Goal: Task Accomplishment & Management: Complete application form

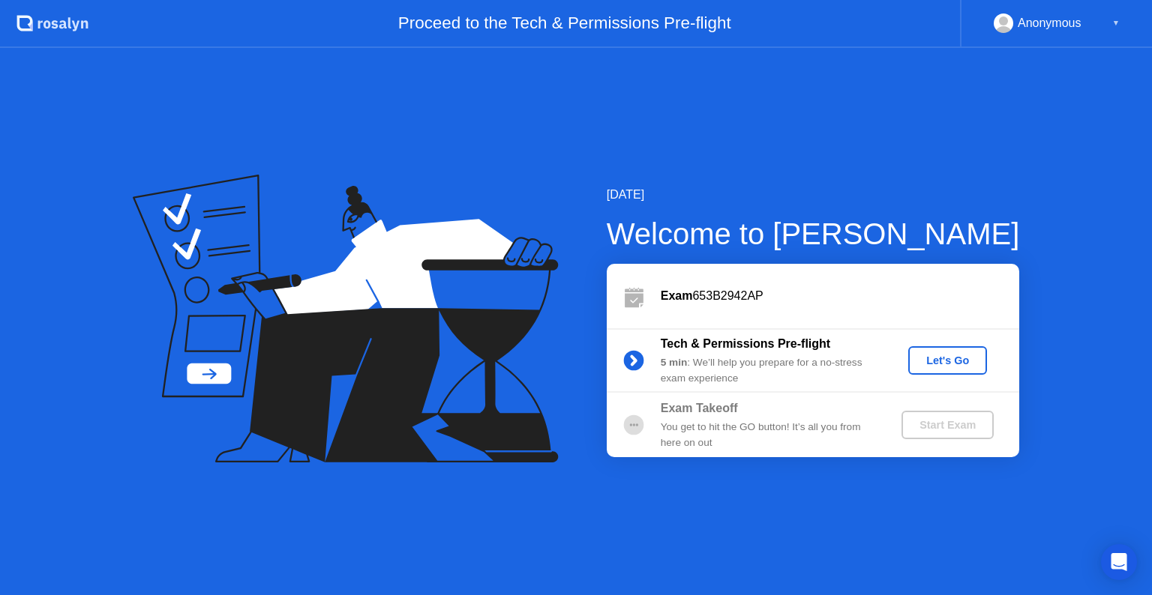
click at [918, 363] on div "Let's Go" at bounding box center [947, 361] width 67 height 12
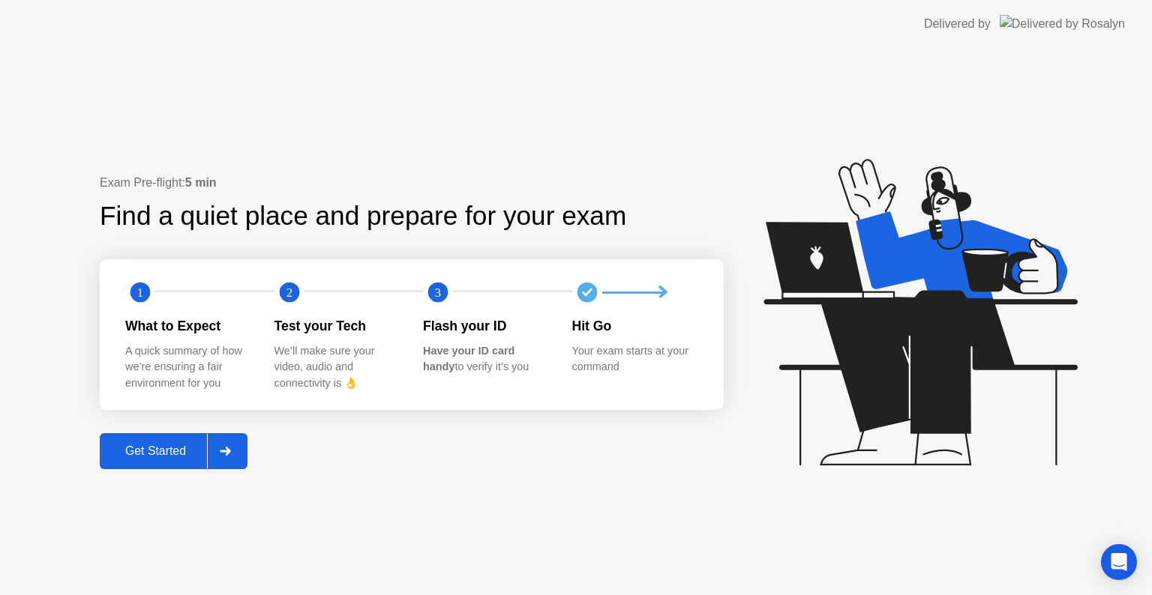
click at [155, 451] on div "Get Started" at bounding box center [155, 451] width 103 height 13
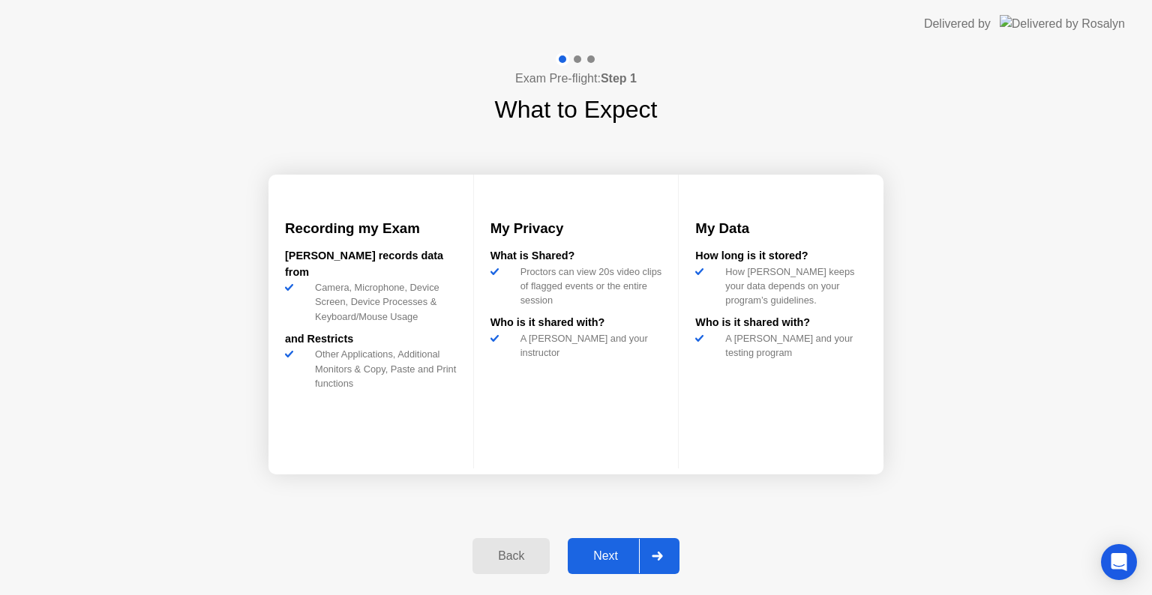
click at [603, 550] on div "Next" at bounding box center [605, 556] width 67 height 13
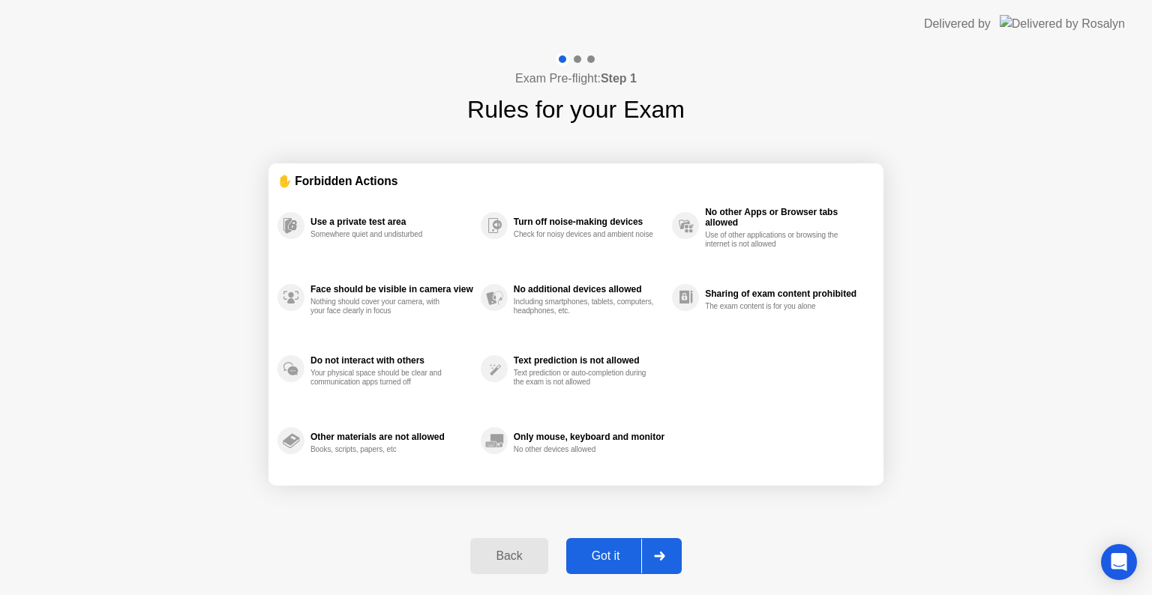
click at [603, 550] on div "Got it" at bounding box center [606, 556] width 70 height 13
select select "**********"
select select "*******"
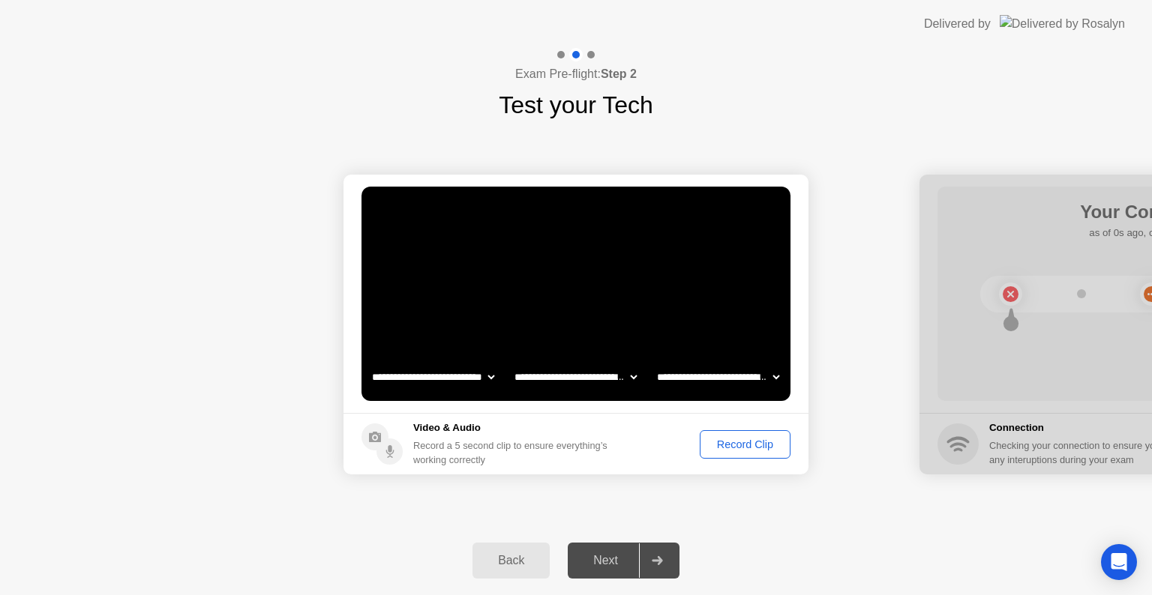
click at [742, 456] on button "Record Clip" at bounding box center [744, 444] width 91 height 28
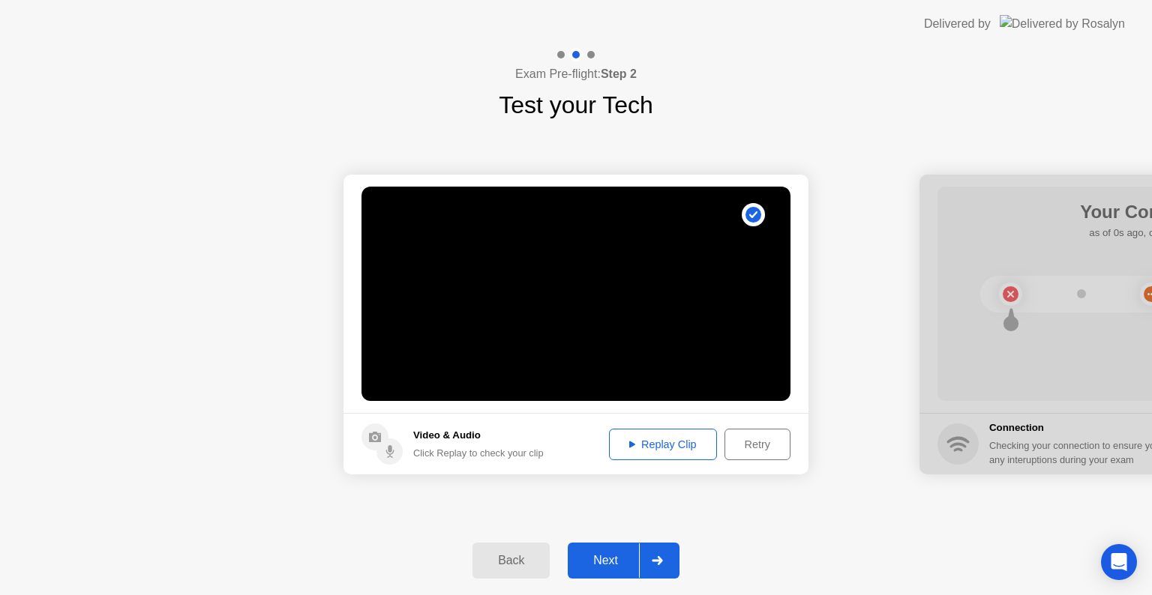
click at [637, 556] on div "Next" at bounding box center [605, 560] width 67 height 13
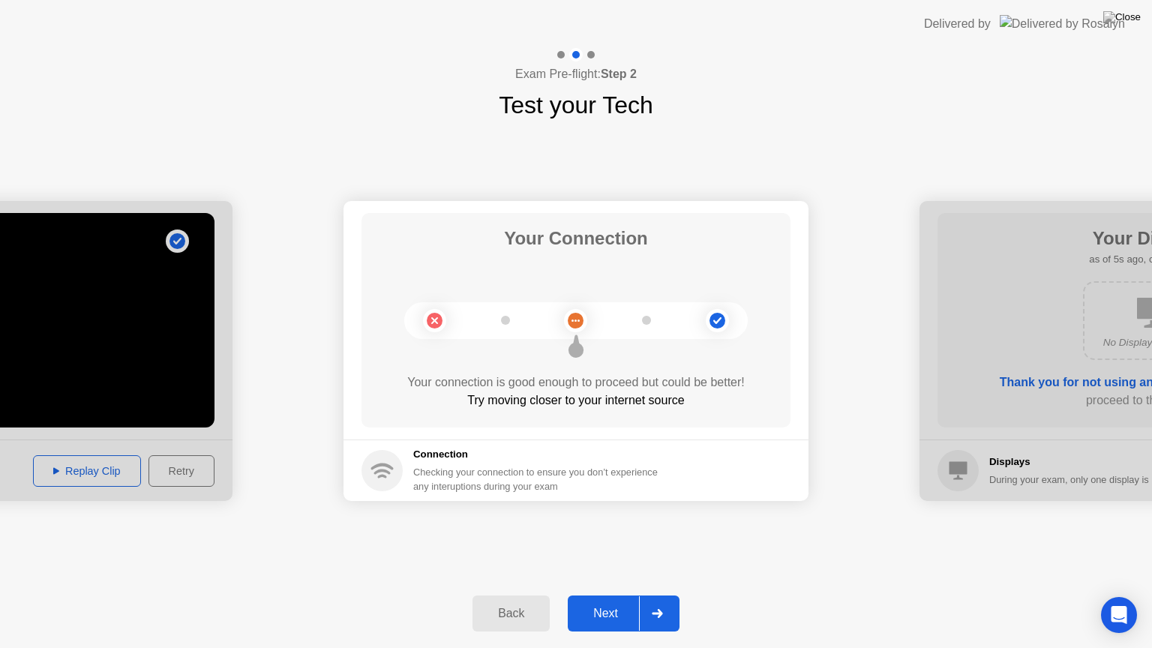
click at [618, 595] on div "Next" at bounding box center [605, 613] width 67 height 13
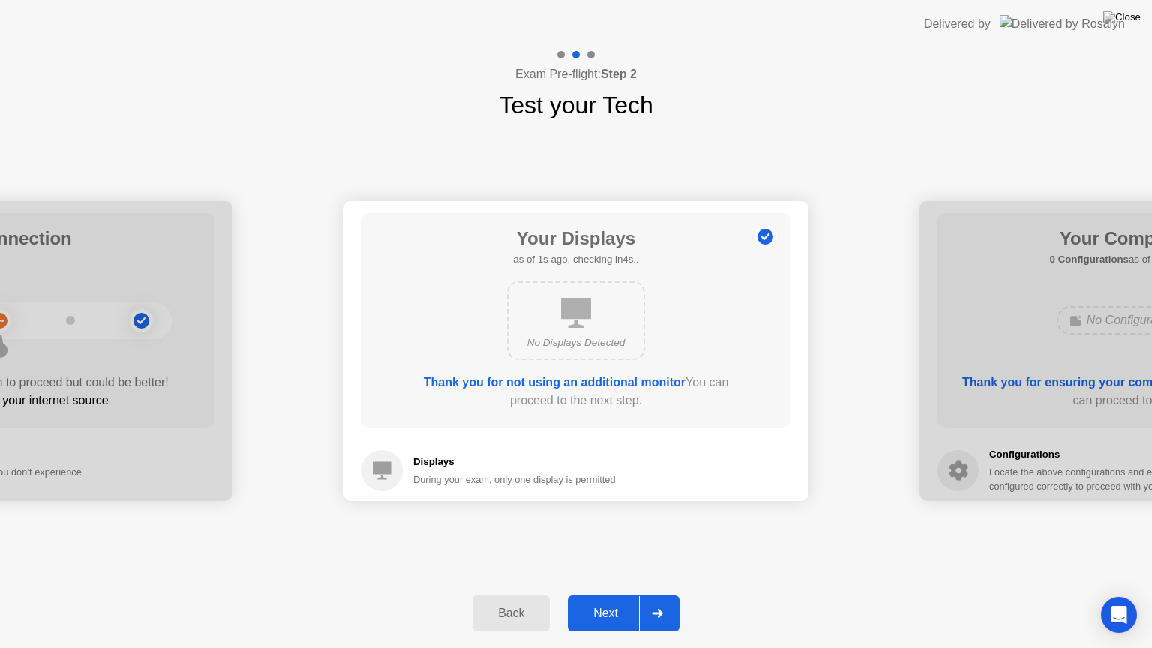
click at [618, 595] on div "Next" at bounding box center [605, 613] width 67 height 13
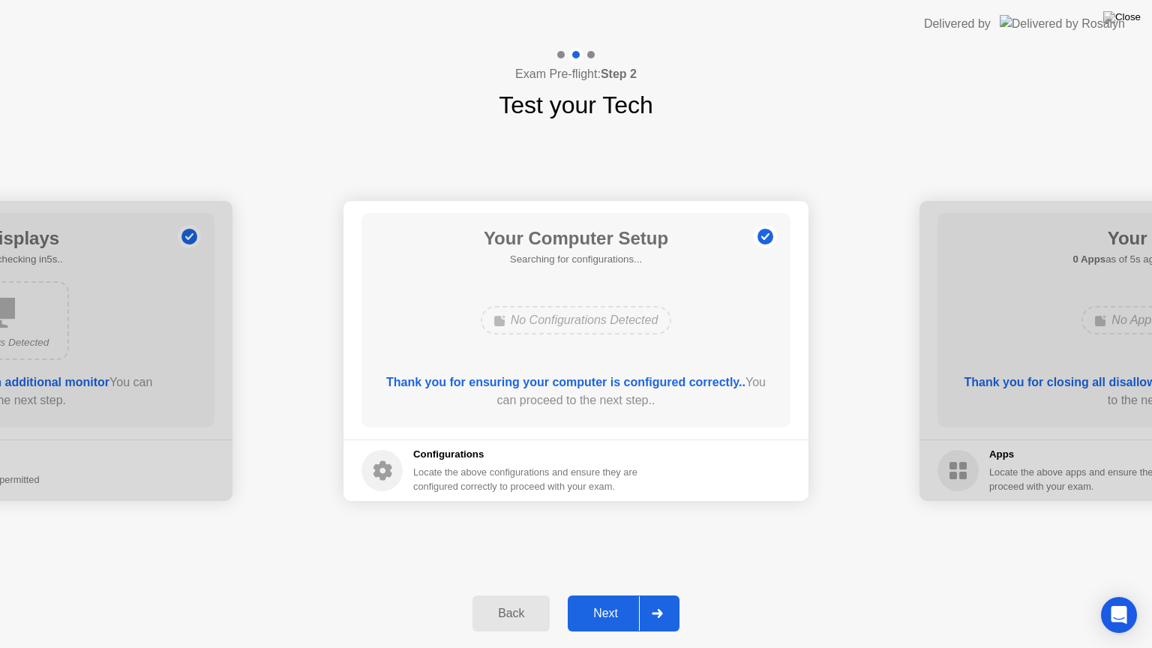
click at [618, 595] on div "Next" at bounding box center [605, 613] width 67 height 13
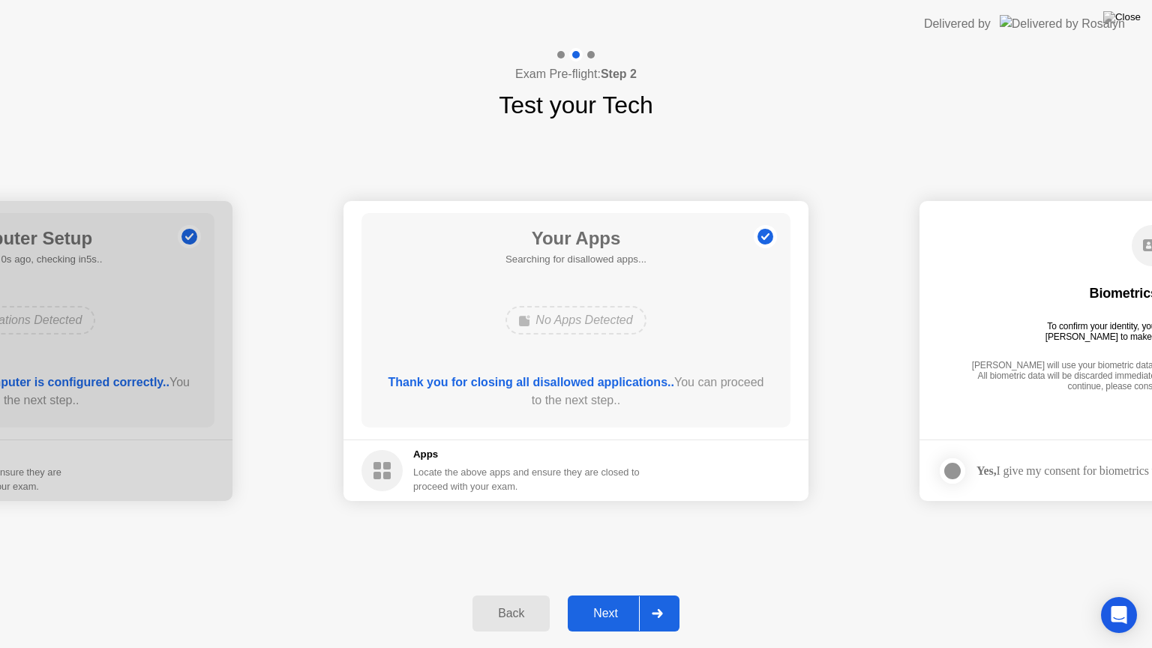
click at [618, 595] on div "Next" at bounding box center [605, 613] width 67 height 13
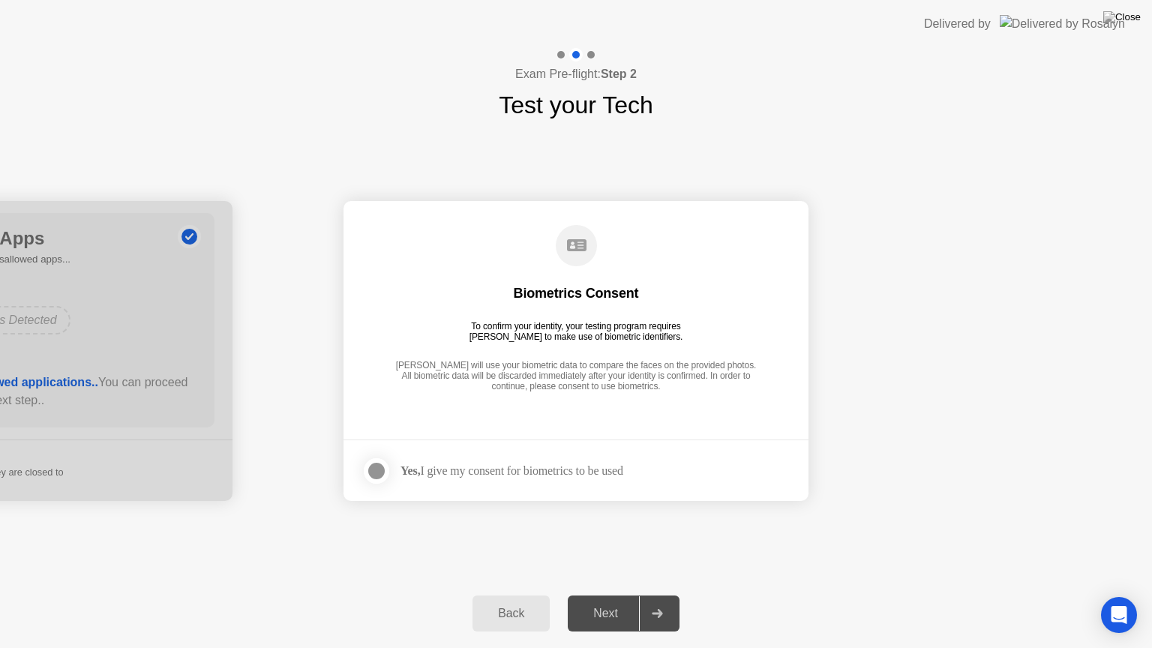
click at [618, 595] on div "Next" at bounding box center [605, 613] width 67 height 13
click at [602, 459] on div "Yes, I give my consent for biometrics to be used" at bounding box center [492, 471] width 262 height 30
click at [598, 471] on div "Yes, I give my consent for biometrics to be used" at bounding box center [511, 470] width 223 height 14
click at [378, 480] on div at bounding box center [376, 471] width 18 height 18
click at [606, 595] on button "Next" at bounding box center [624, 613] width 112 height 36
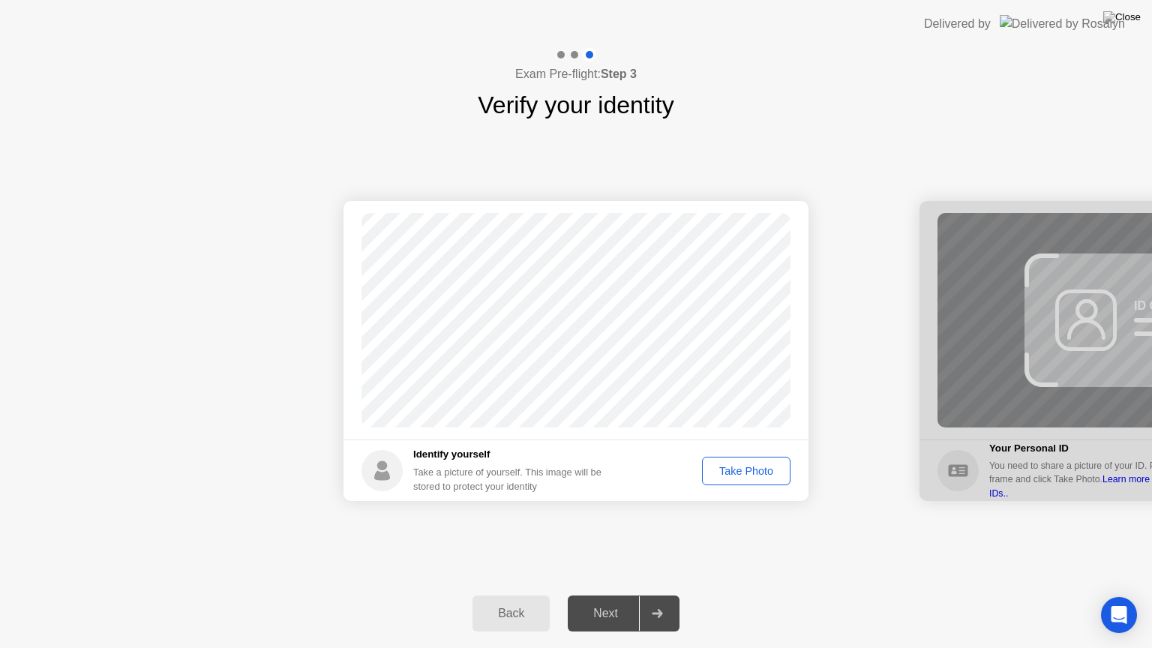
click at [742, 470] on div "Take Photo" at bounding box center [746, 471] width 78 height 12
click at [622, 595] on div "Next" at bounding box center [605, 613] width 67 height 13
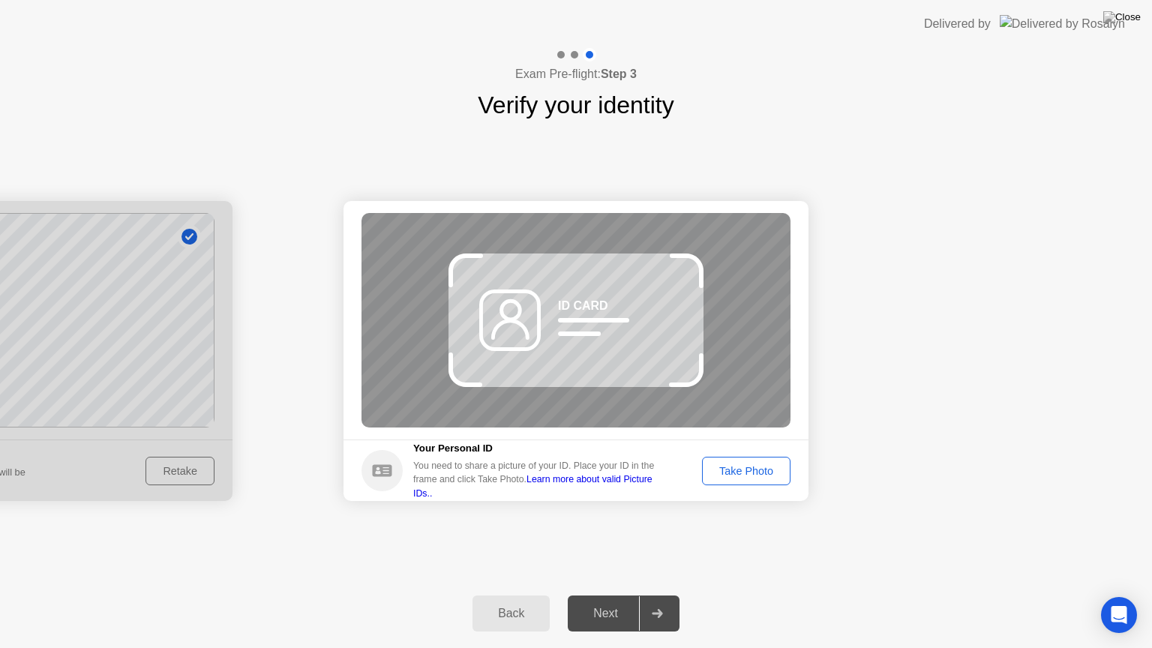
click at [741, 467] on div "Take Photo" at bounding box center [746, 471] width 78 height 12
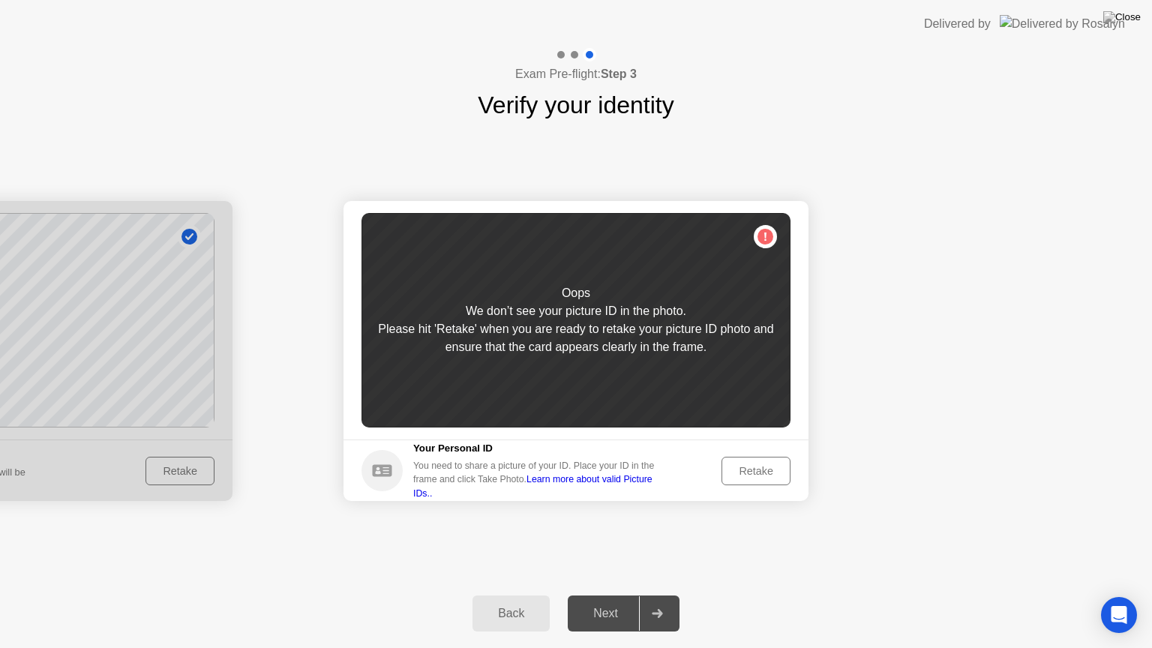
click at [750, 474] on div "Retake" at bounding box center [755, 471] width 58 height 12
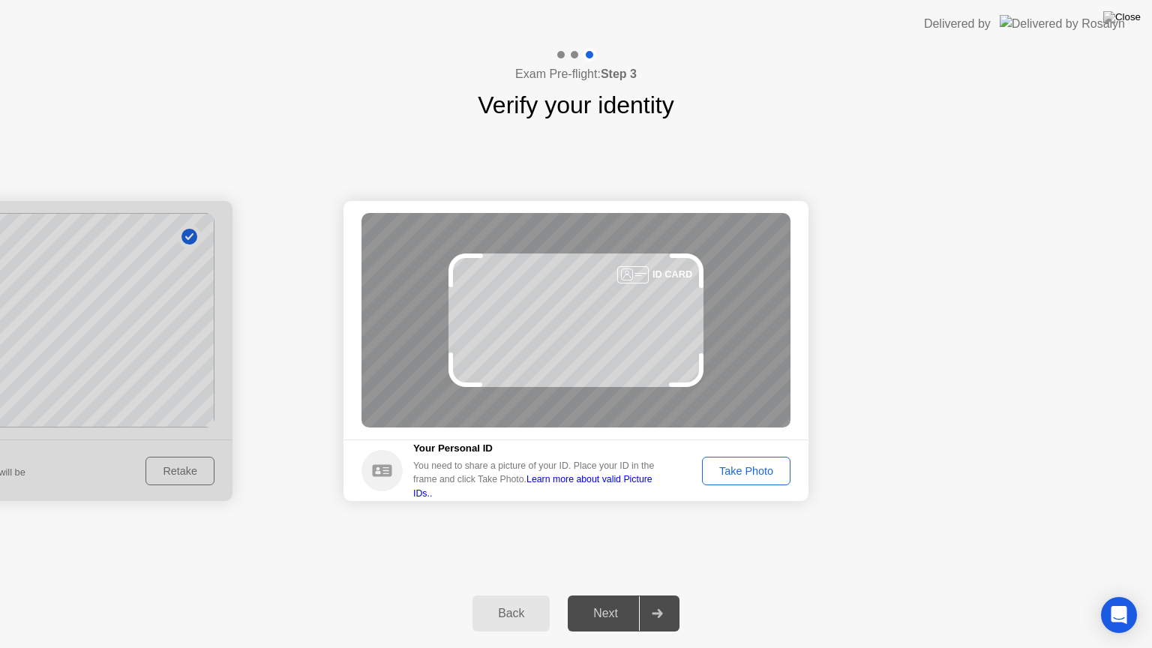
click at [750, 474] on div "Take Photo" at bounding box center [746, 471] width 78 height 12
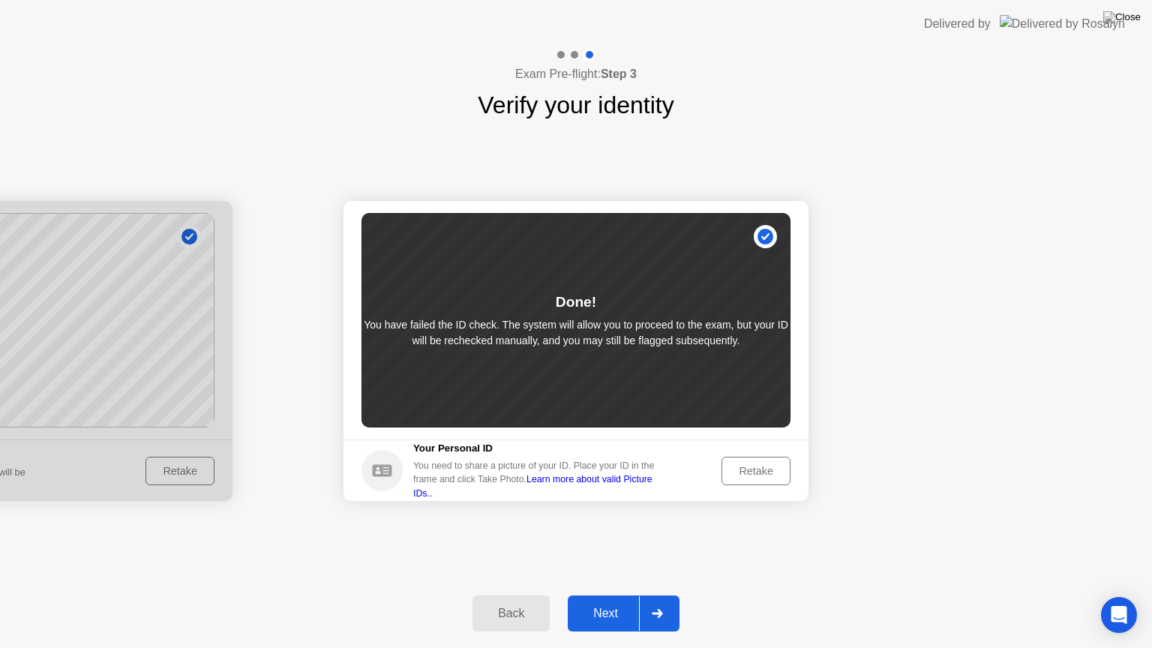
click at [636, 595] on button "Next" at bounding box center [624, 613] width 112 height 36
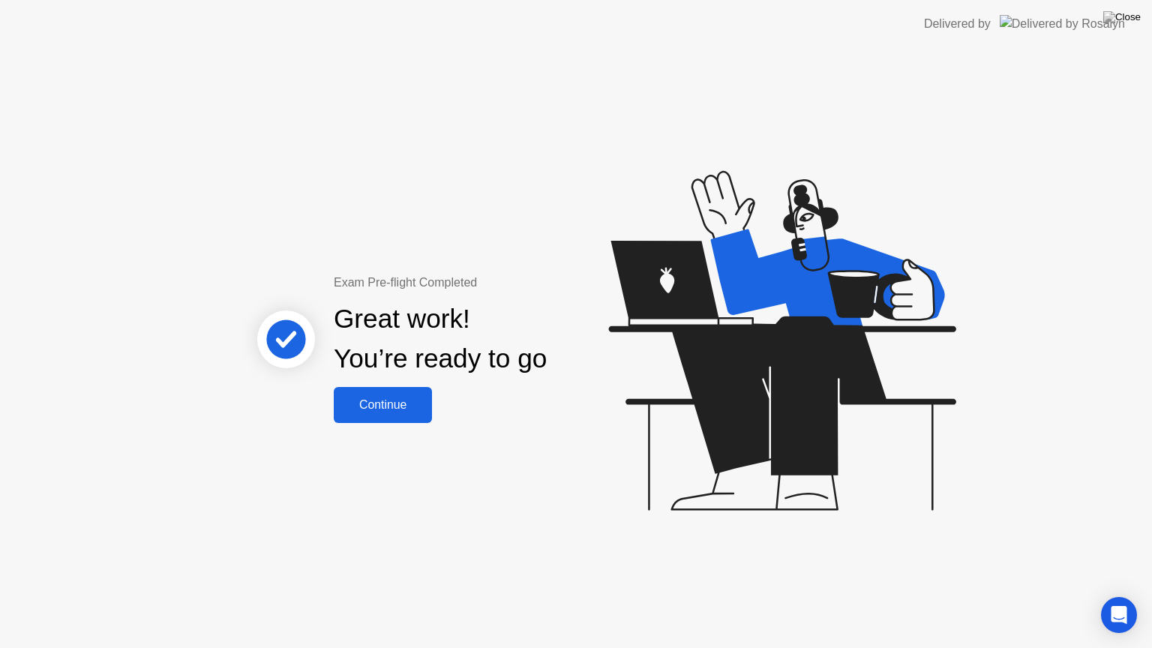
click at [367, 402] on div "Continue" at bounding box center [382, 404] width 89 height 13
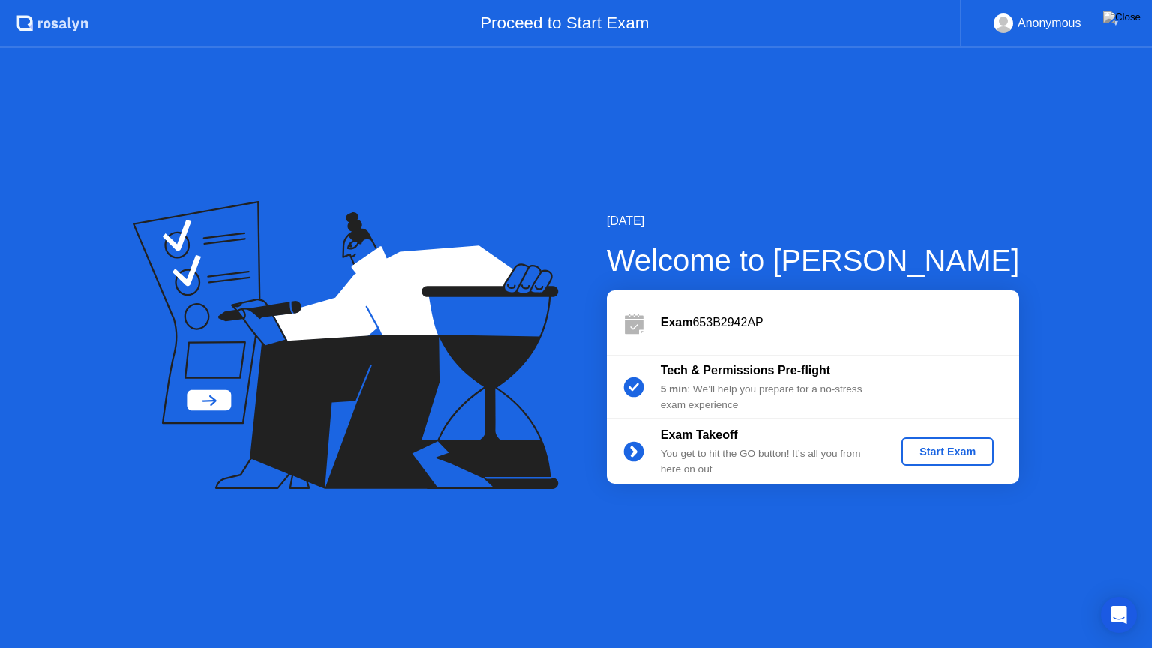
click at [951, 460] on button "Start Exam" at bounding box center [947, 451] width 92 height 28
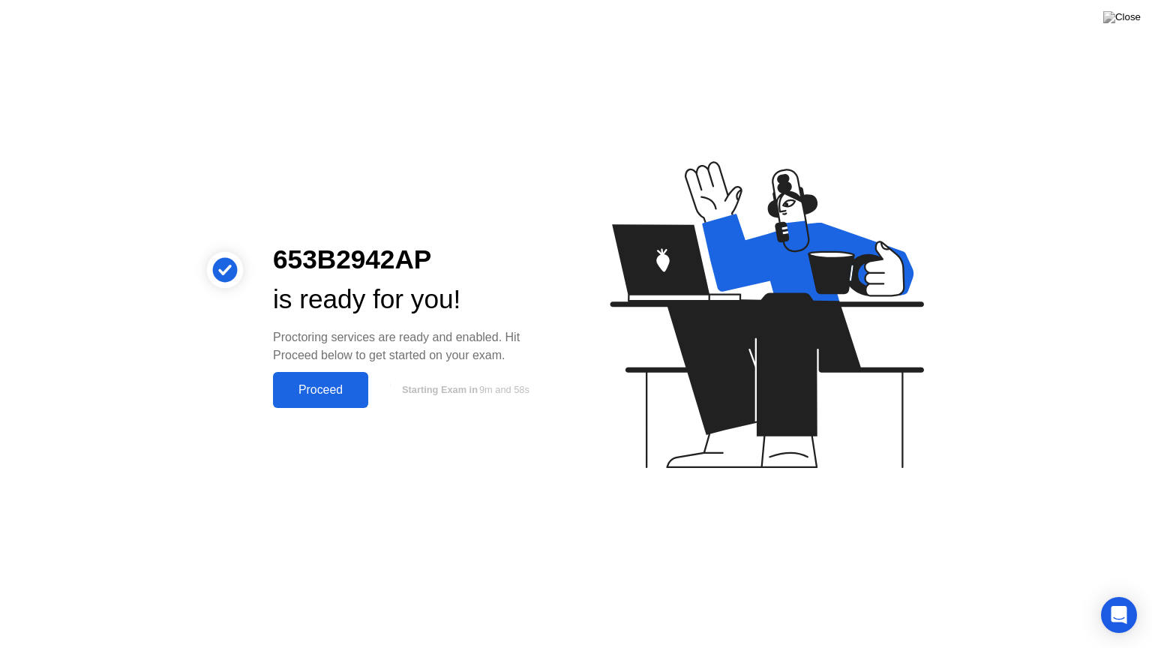
click at [321, 394] on div "Proceed" at bounding box center [320, 389] width 86 height 13
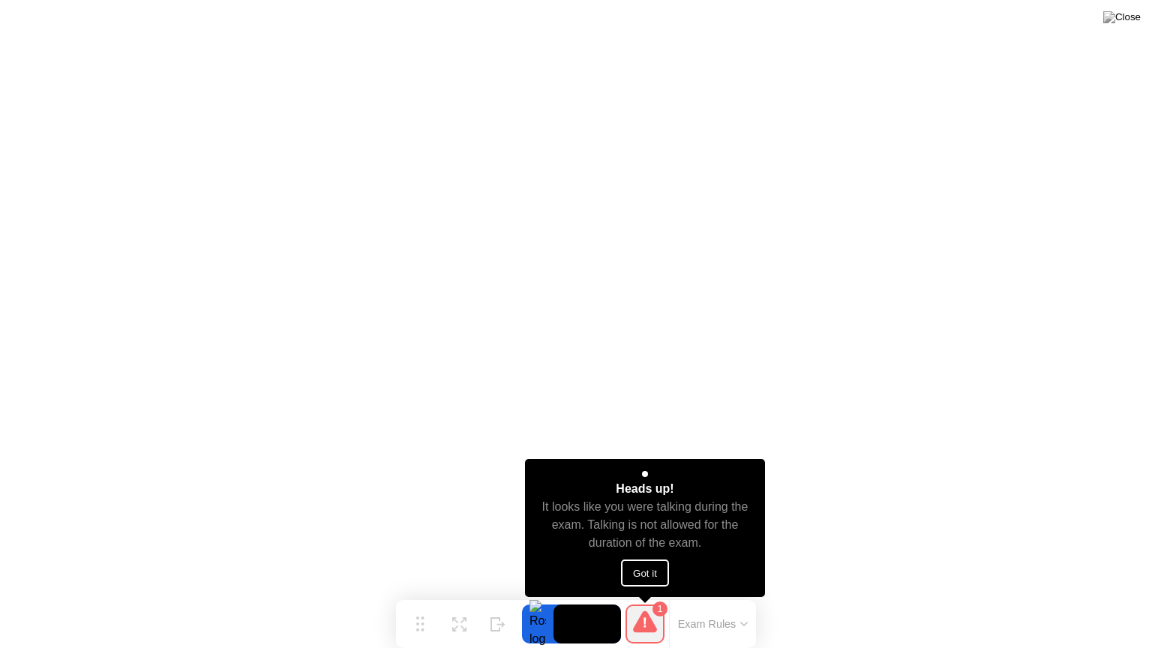
click at [649, 577] on button "Got it" at bounding box center [645, 572] width 48 height 27
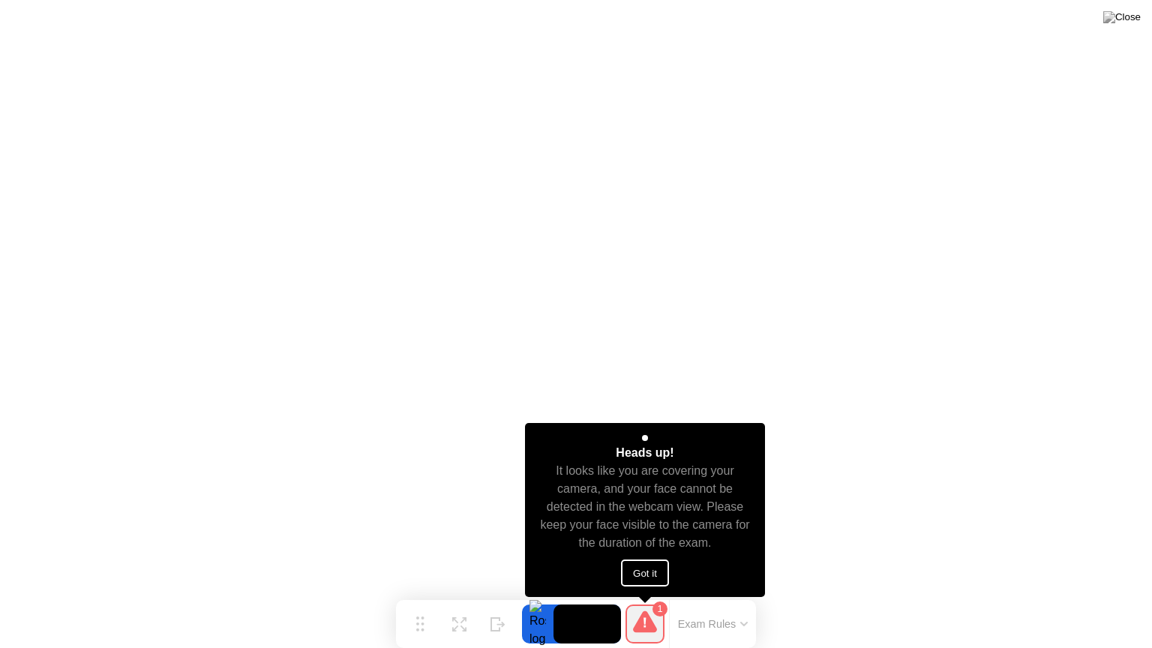
click at [647, 570] on button "Got it" at bounding box center [645, 572] width 48 height 27
